Goal: Transaction & Acquisition: Purchase product/service

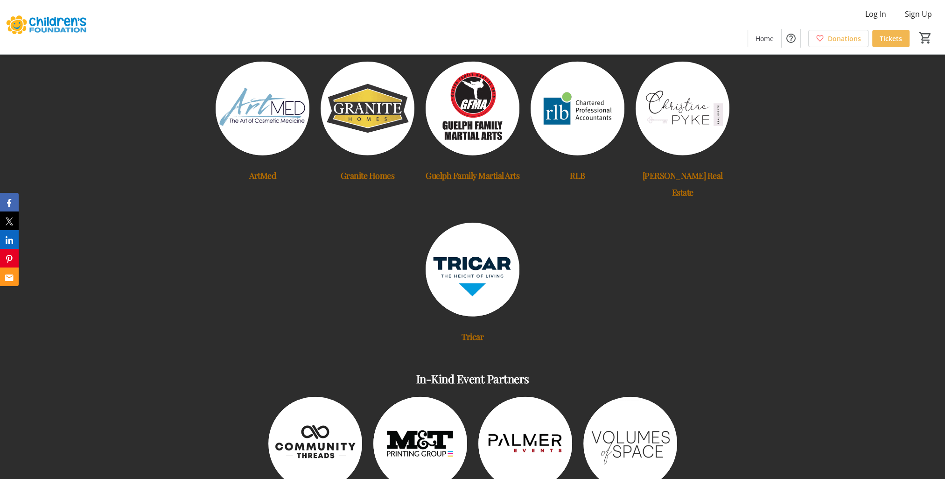
scroll to position [3161, 0]
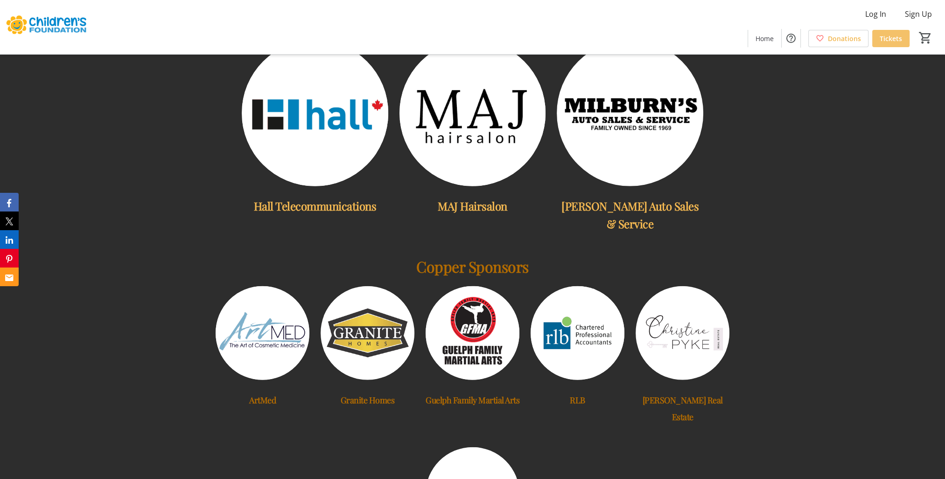
click at [885, 34] on span "Tickets" at bounding box center [891, 39] width 22 height 10
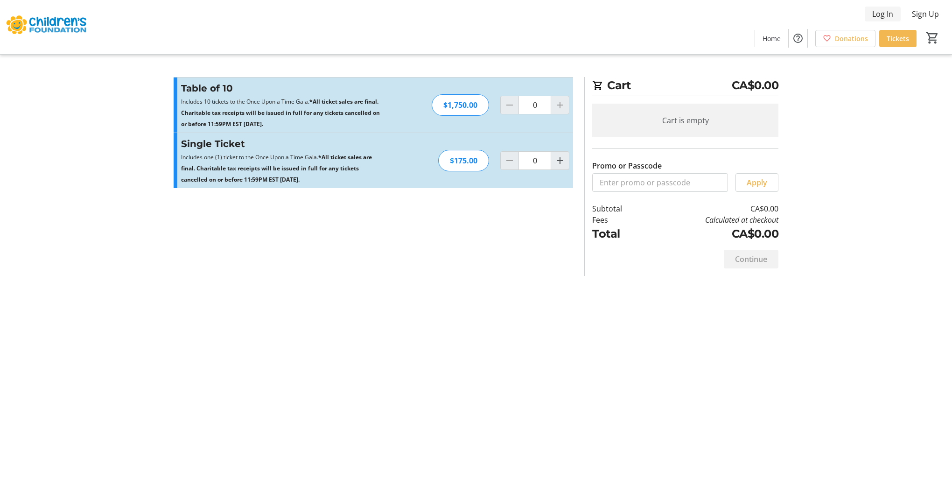
click at [876, 10] on span "Log In" at bounding box center [882, 13] width 21 height 11
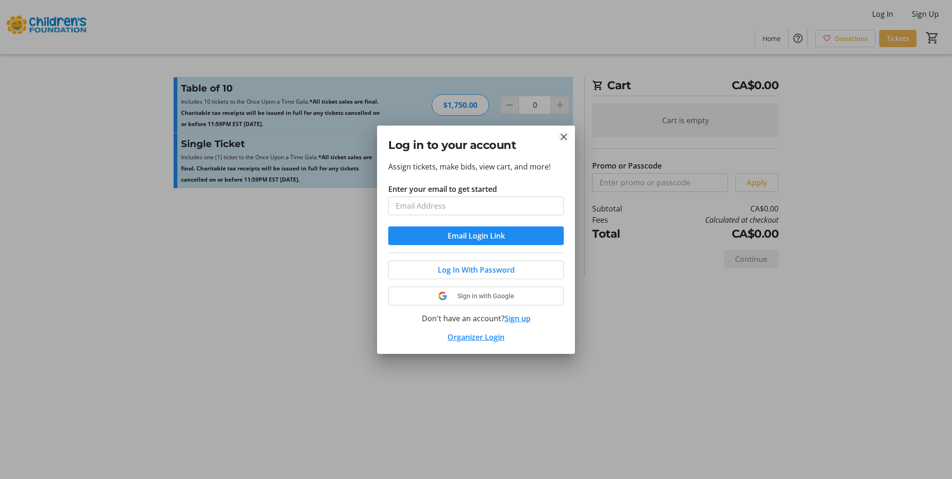
click at [0, 0] on tr-donor-auth-dialog-ui "Log in to your account Assign tickets, make bids, view cart, and more! Enter yo…" at bounding box center [0, 0] width 0 height 0
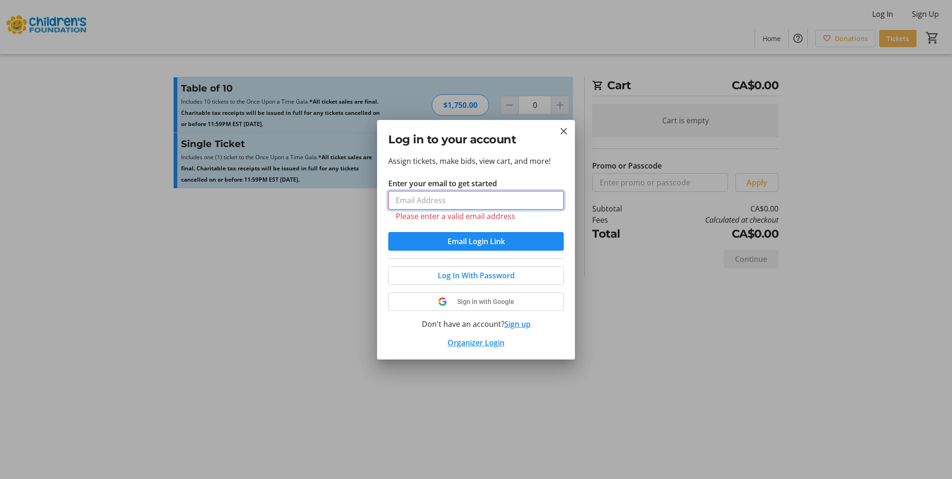
click at [459, 194] on input "Enter your email to get started" at bounding box center [476, 200] width 176 height 19
type input "[EMAIL_ADDRESS][DOMAIN_NAME]"
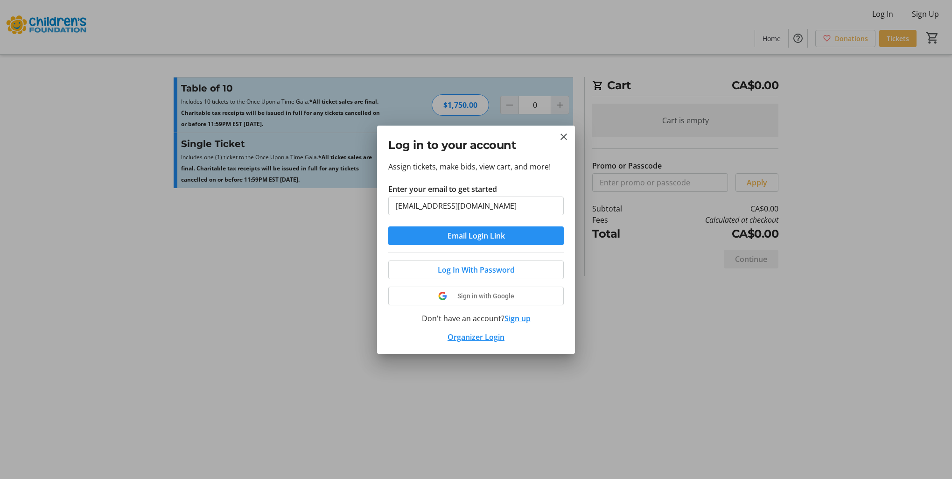
click at [465, 236] on span "Email Login Link" at bounding box center [476, 235] width 57 height 11
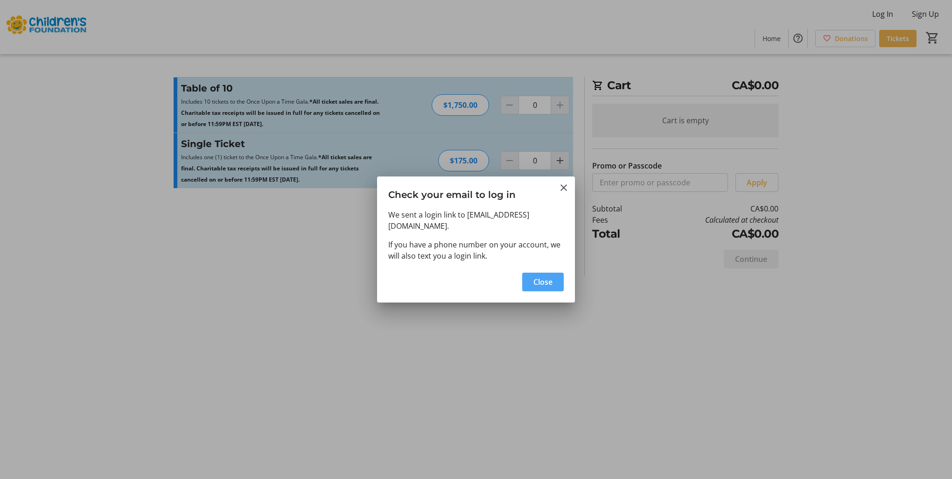
click at [543, 277] on span "Close" at bounding box center [543, 281] width 19 height 11
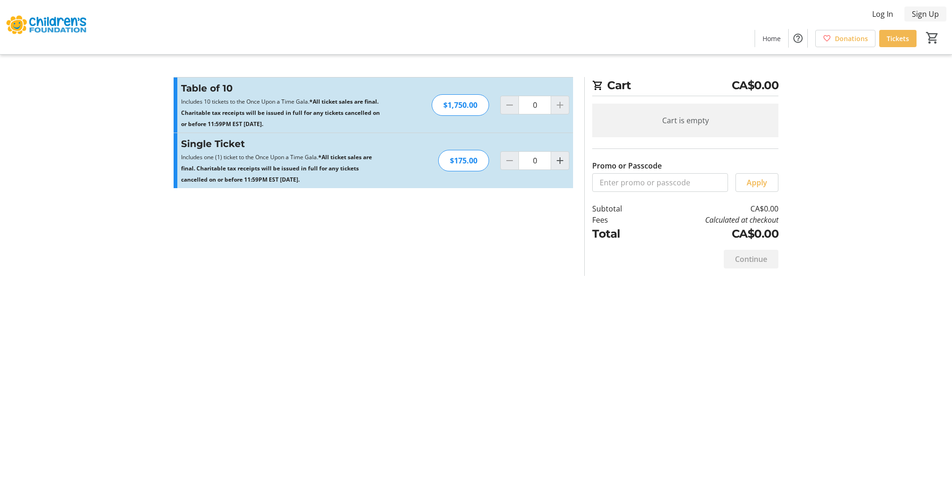
click at [921, 17] on span "Sign Up" at bounding box center [925, 13] width 27 height 11
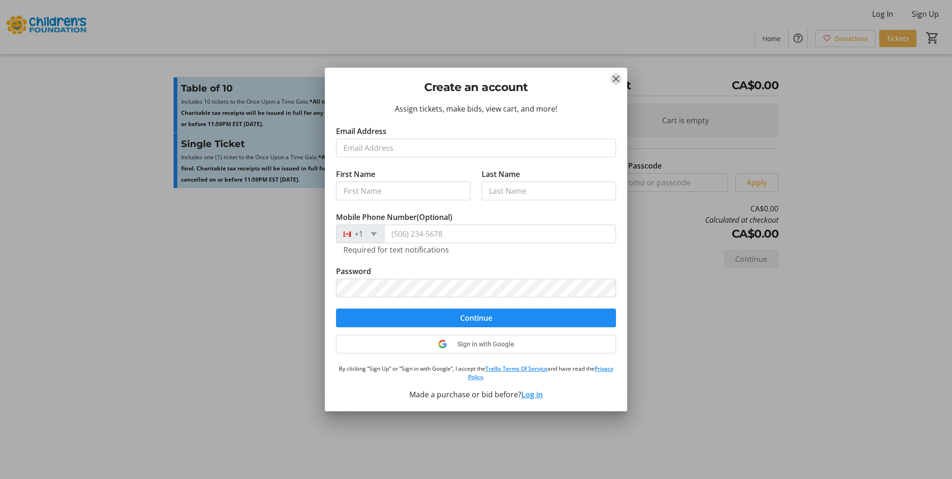
drag, startPoint x: 614, startPoint y: 78, endPoint x: 807, endPoint y: 10, distance: 204.9
click at [614, 77] on mat-icon "Close" at bounding box center [616, 78] width 11 height 11
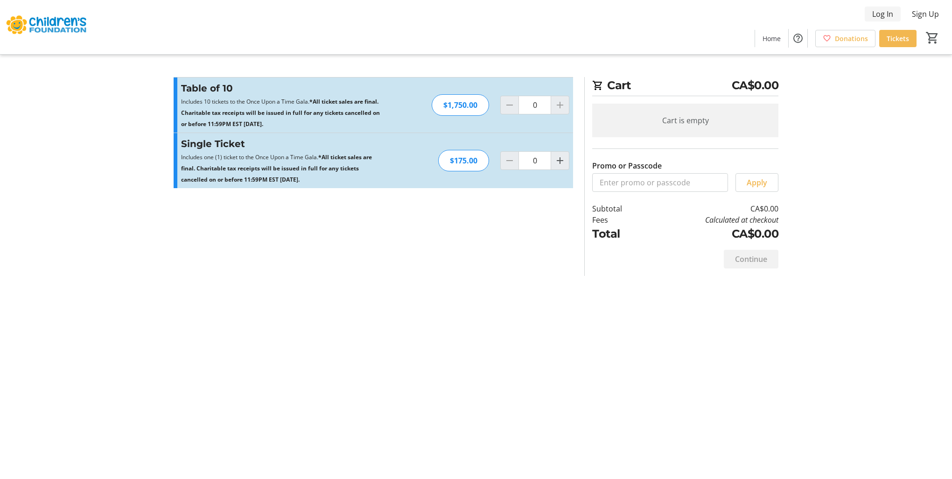
click at [879, 11] on span "Log In" at bounding box center [882, 13] width 21 height 11
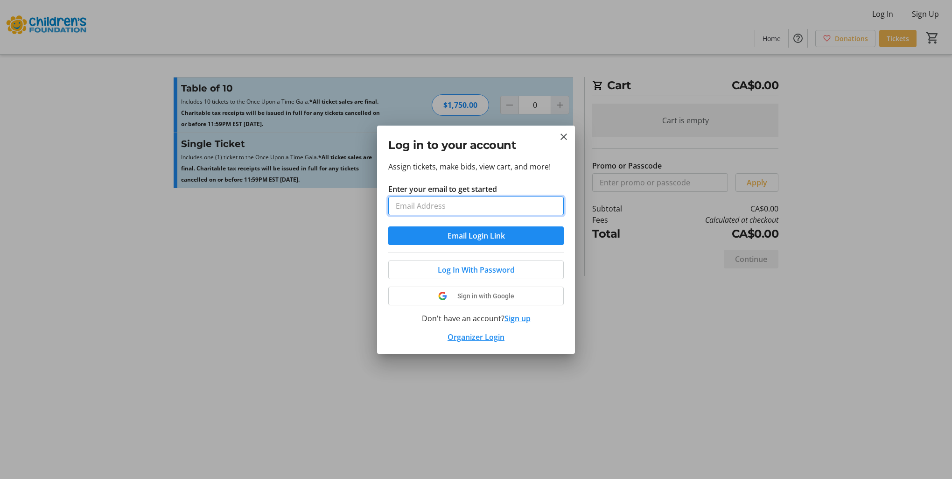
click at [416, 208] on input "Enter your email to get started" at bounding box center [476, 206] width 176 height 19
click at [657, 296] on div at bounding box center [476, 239] width 952 height 479
